Goal: Information Seeking & Learning: Learn about a topic

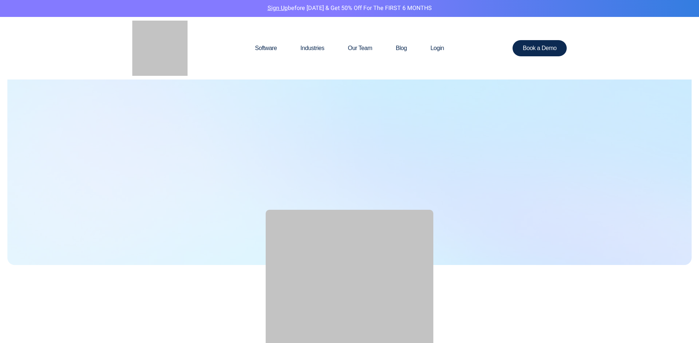
click at [262, 48] on link "Software" at bounding box center [265, 48] width 45 height 35
click at [262, 49] on link "Software" at bounding box center [265, 48] width 45 height 35
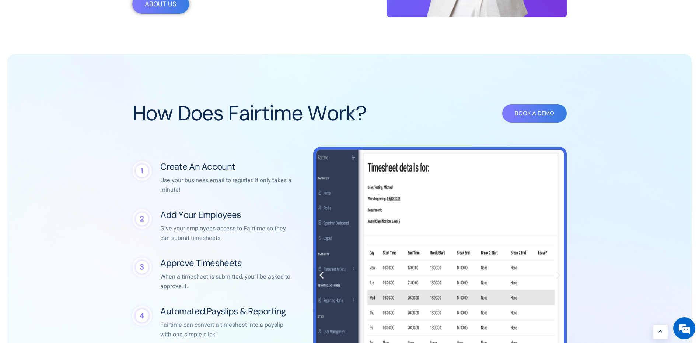
scroll to position [392, 0]
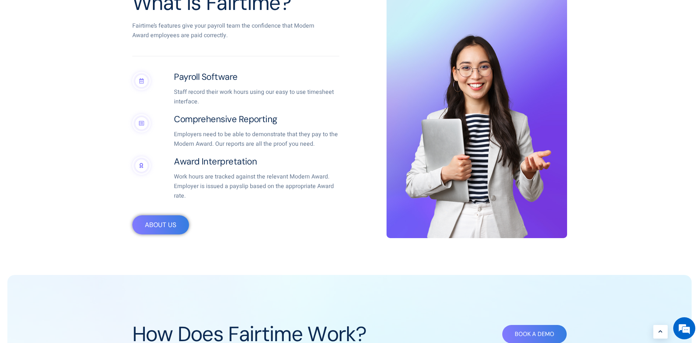
click at [204, 155] on div "What is Fairtime? Fairtime’s features give your payroll team the confidence tha…" at bounding box center [239, 113] width 221 height 251
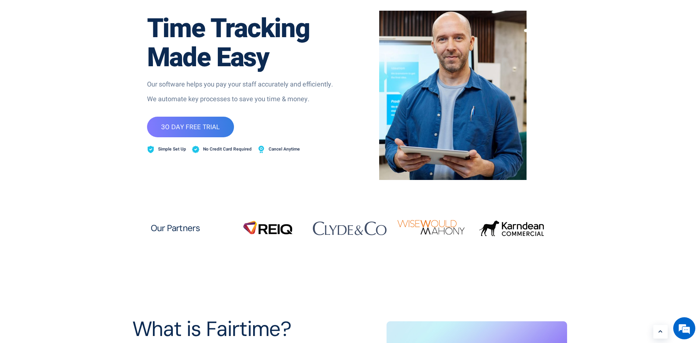
scroll to position [0, 0]
